Goal: Task Accomplishment & Management: Use online tool/utility

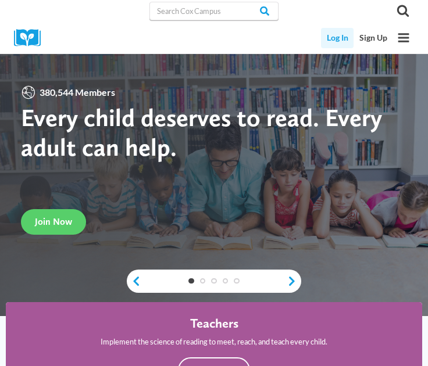
click at [332, 41] on link "Log In" at bounding box center [337, 38] width 33 height 20
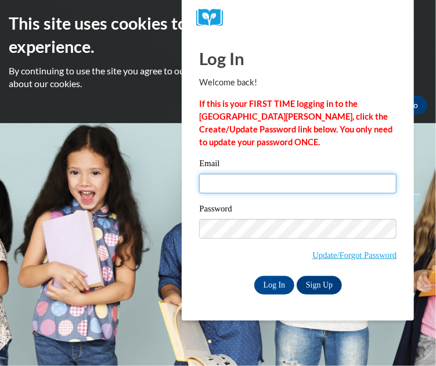
click at [216, 181] on input "Email" at bounding box center [297, 184] width 197 height 20
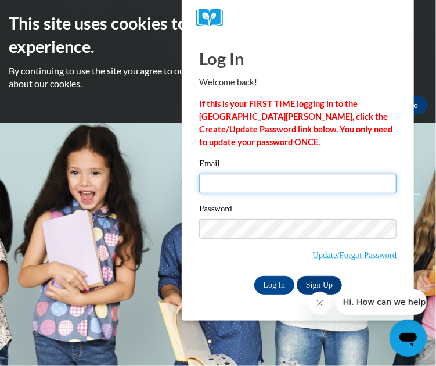
type input "Kih827@gmail.com"
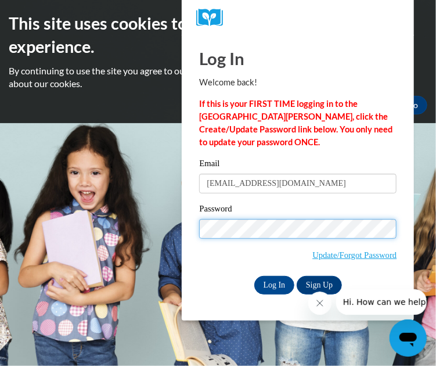
click at [254, 276] on input "Log In" at bounding box center [274, 285] width 41 height 19
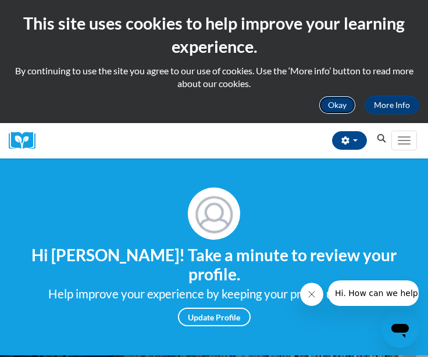
click at [329, 106] on button "Okay" at bounding box center [336, 105] width 37 height 19
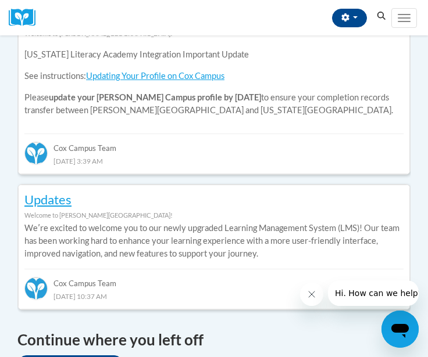
scroll to position [531, 0]
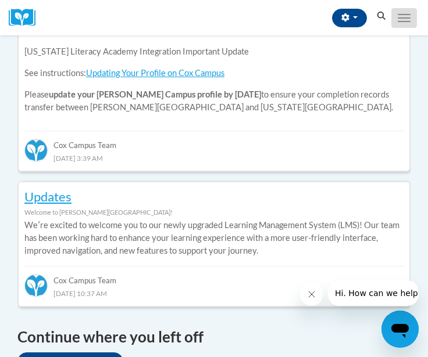
click at [396, 17] on button "Toggle navigation" at bounding box center [404, 18] width 26 height 20
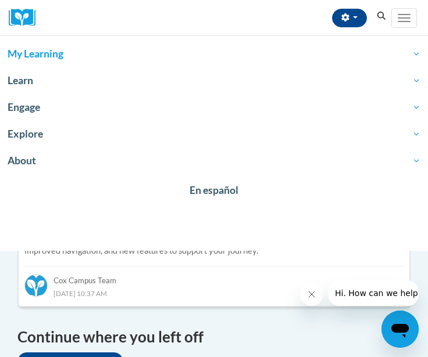
click at [244, 59] on span "My Learning" at bounding box center [214, 54] width 412 height 14
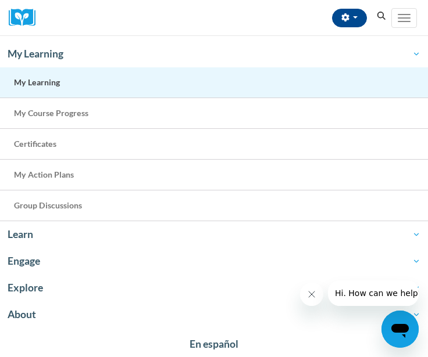
click at [184, 94] on link "My Learning" at bounding box center [214, 82] width 428 height 31
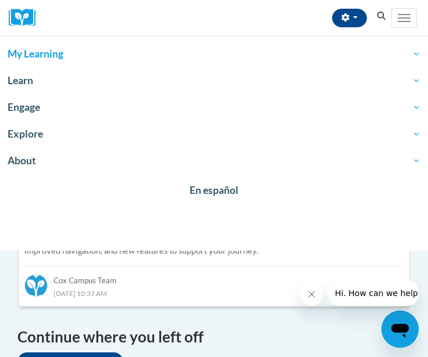
click at [147, 51] on span "My Learning" at bounding box center [214, 54] width 412 height 14
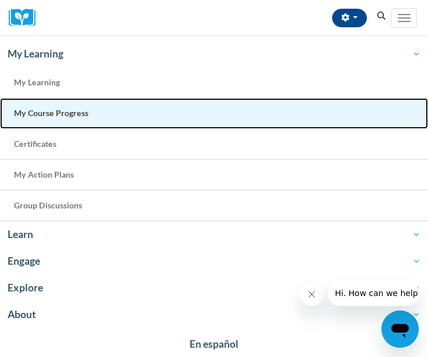
click at [121, 115] on link "My Course Progress" at bounding box center [214, 113] width 428 height 31
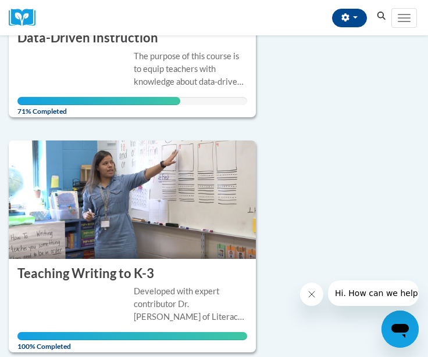
scroll to position [267, 0]
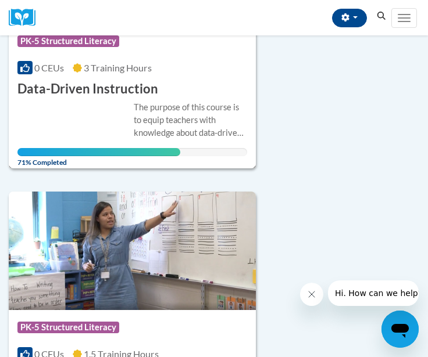
click at [107, 82] on h3 "Data-Driven Instruction" at bounding box center [87, 89] width 141 height 18
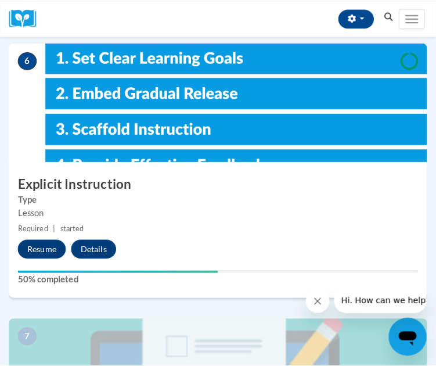
scroll to position [1604, 0]
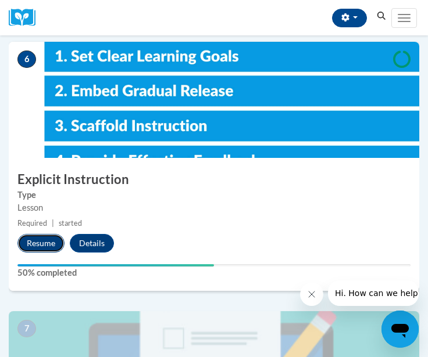
click at [27, 245] on button "Resume" at bounding box center [40, 243] width 47 height 19
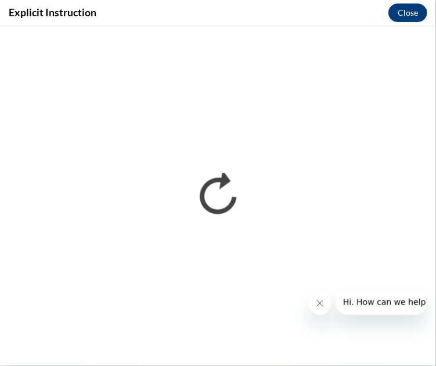
scroll to position [0, 0]
